Goal: Transaction & Acquisition: Purchase product/service

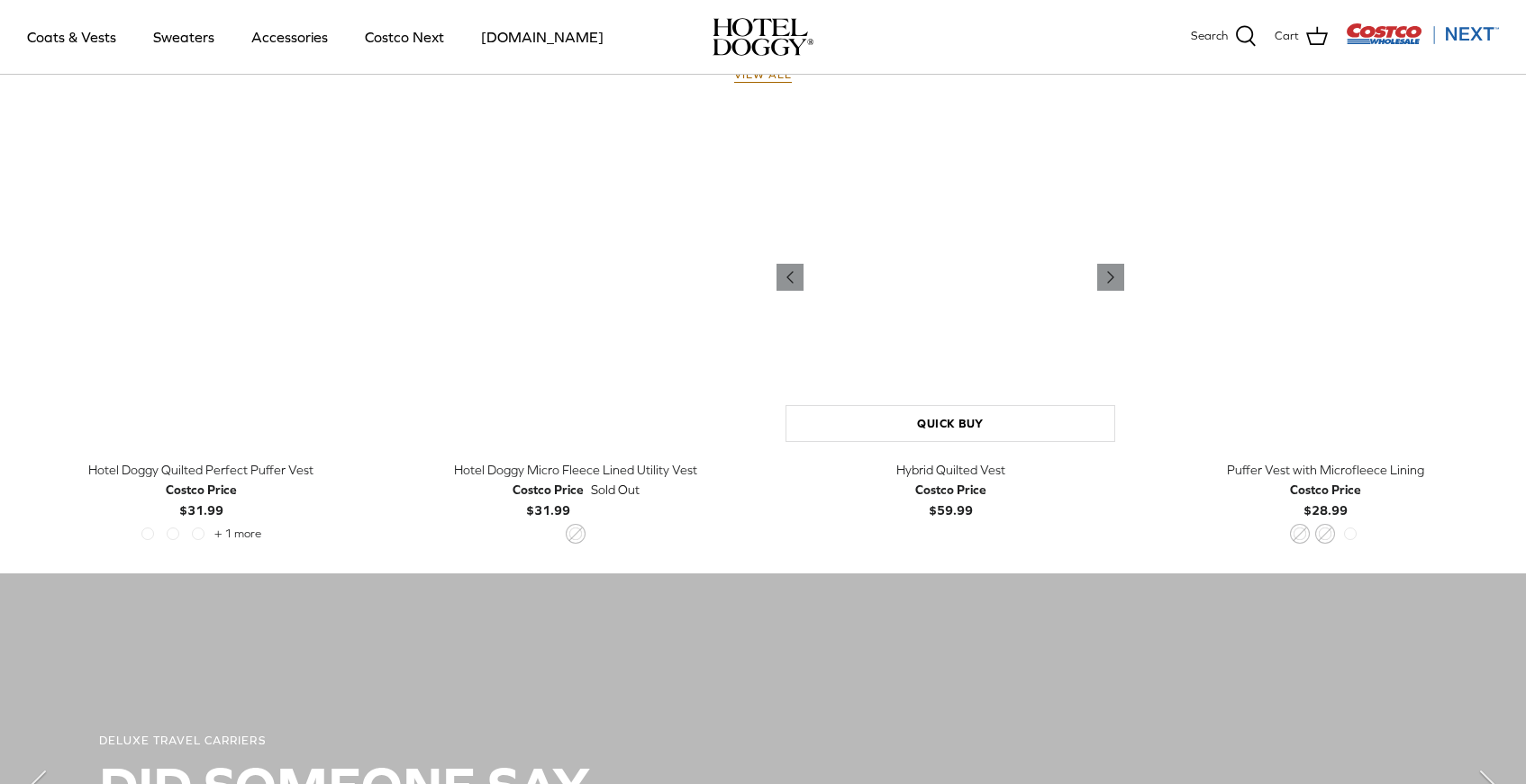
scroll to position [888, 0]
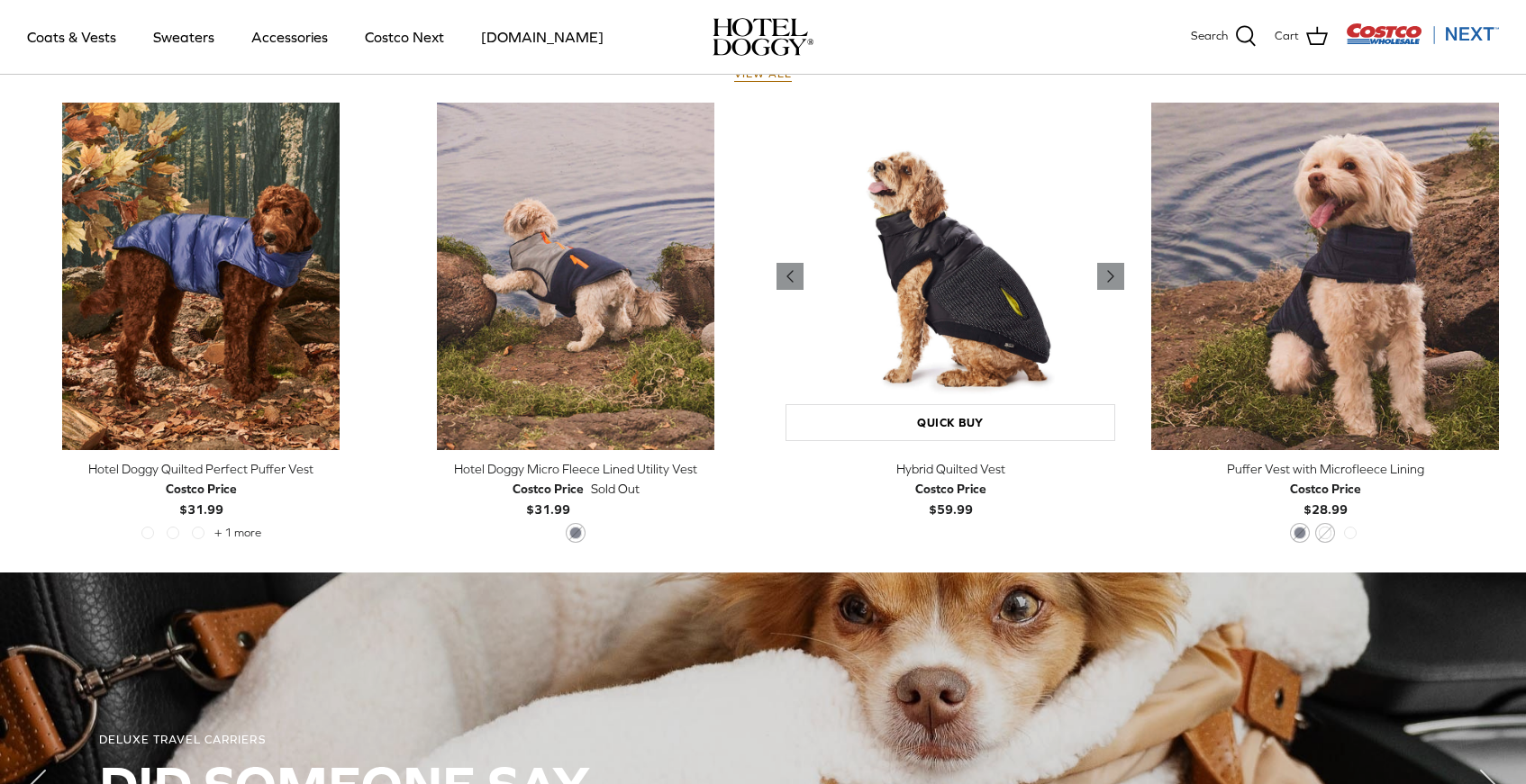
click at [968, 315] on img "Hybrid Quilted Vest" at bounding box center [950, 276] width 348 height 348
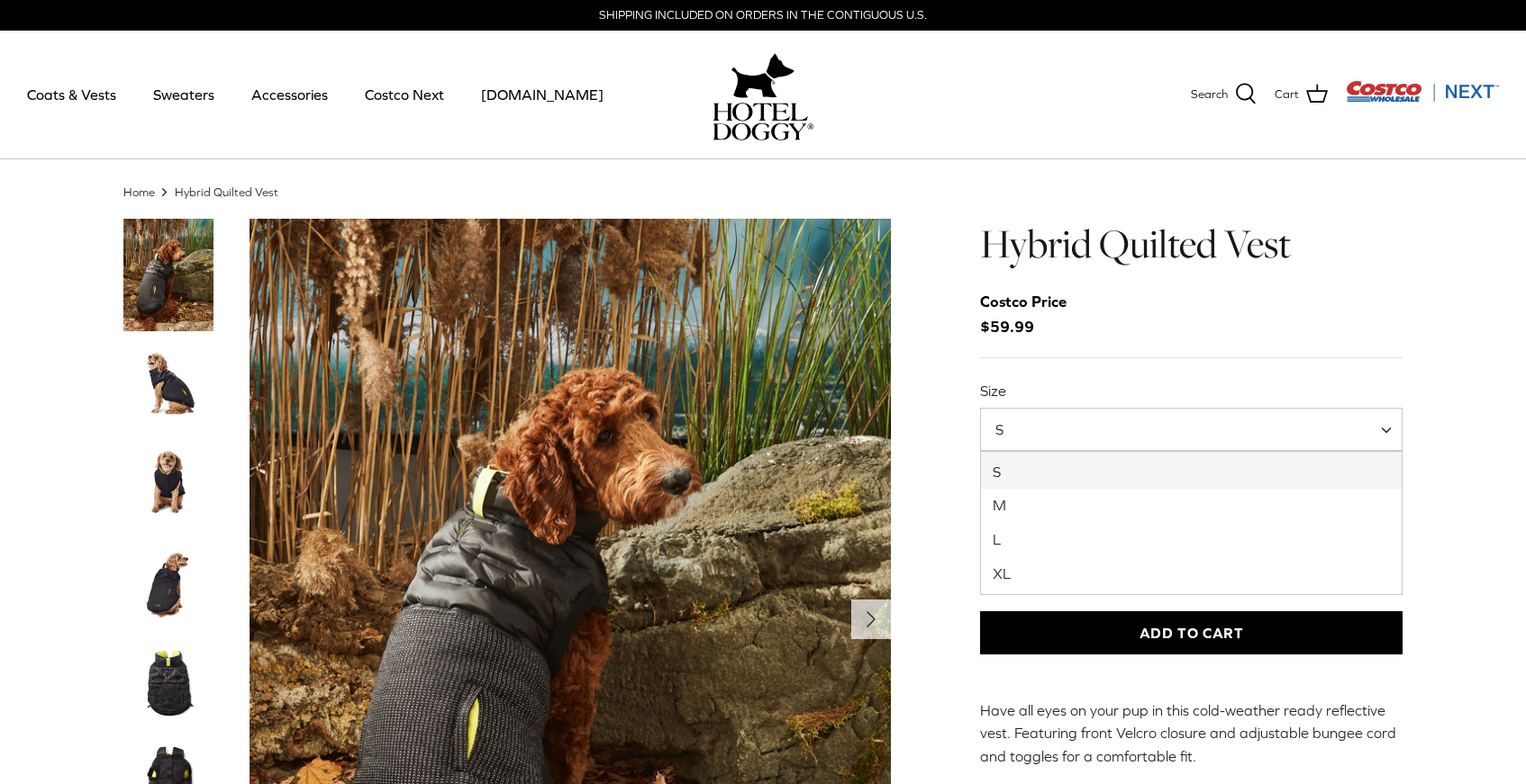
click at [1392, 436] on span at bounding box center [1392, 429] width 18 height 43
